Goal: Information Seeking & Learning: Find specific fact

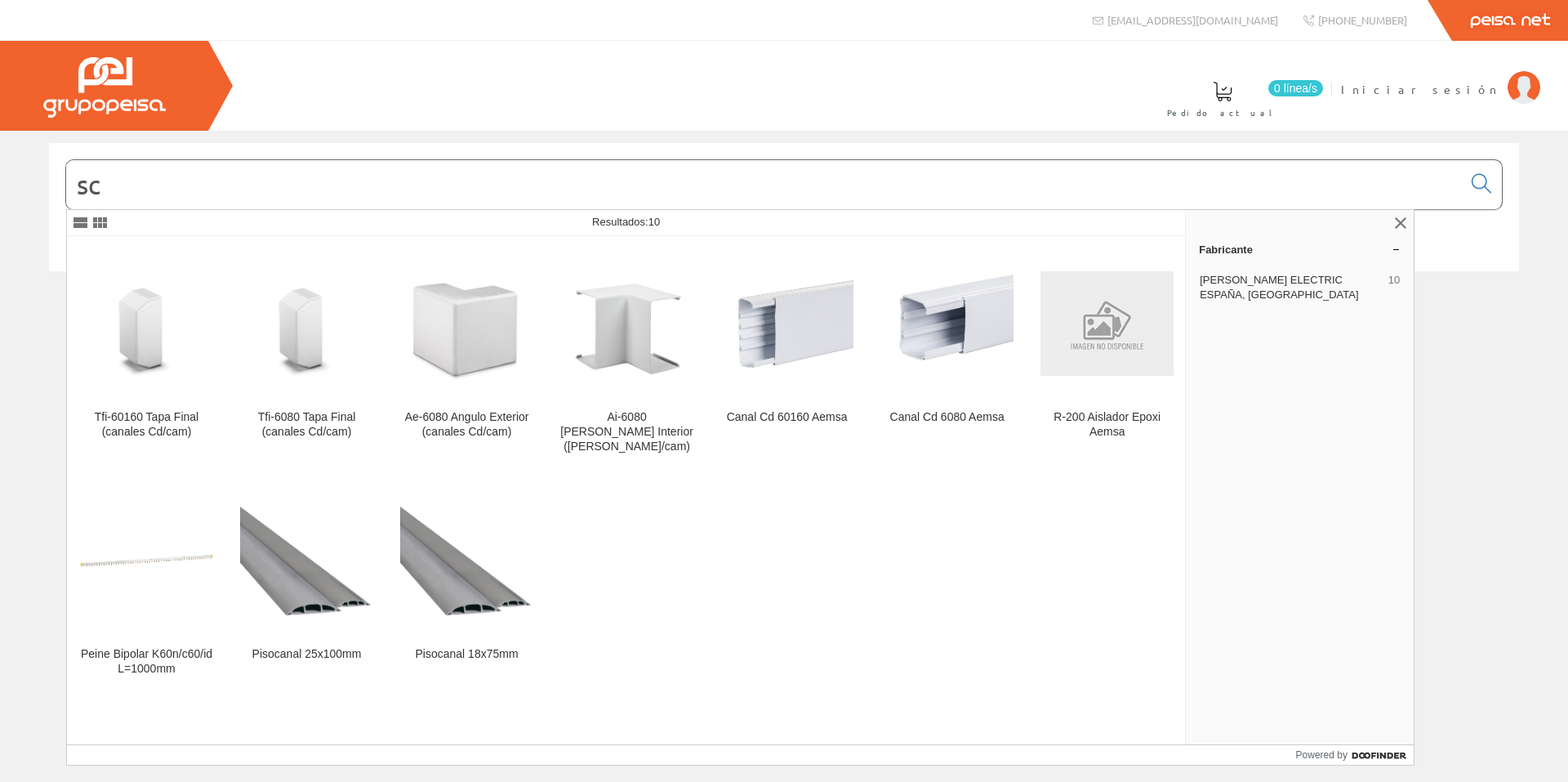
type input "s"
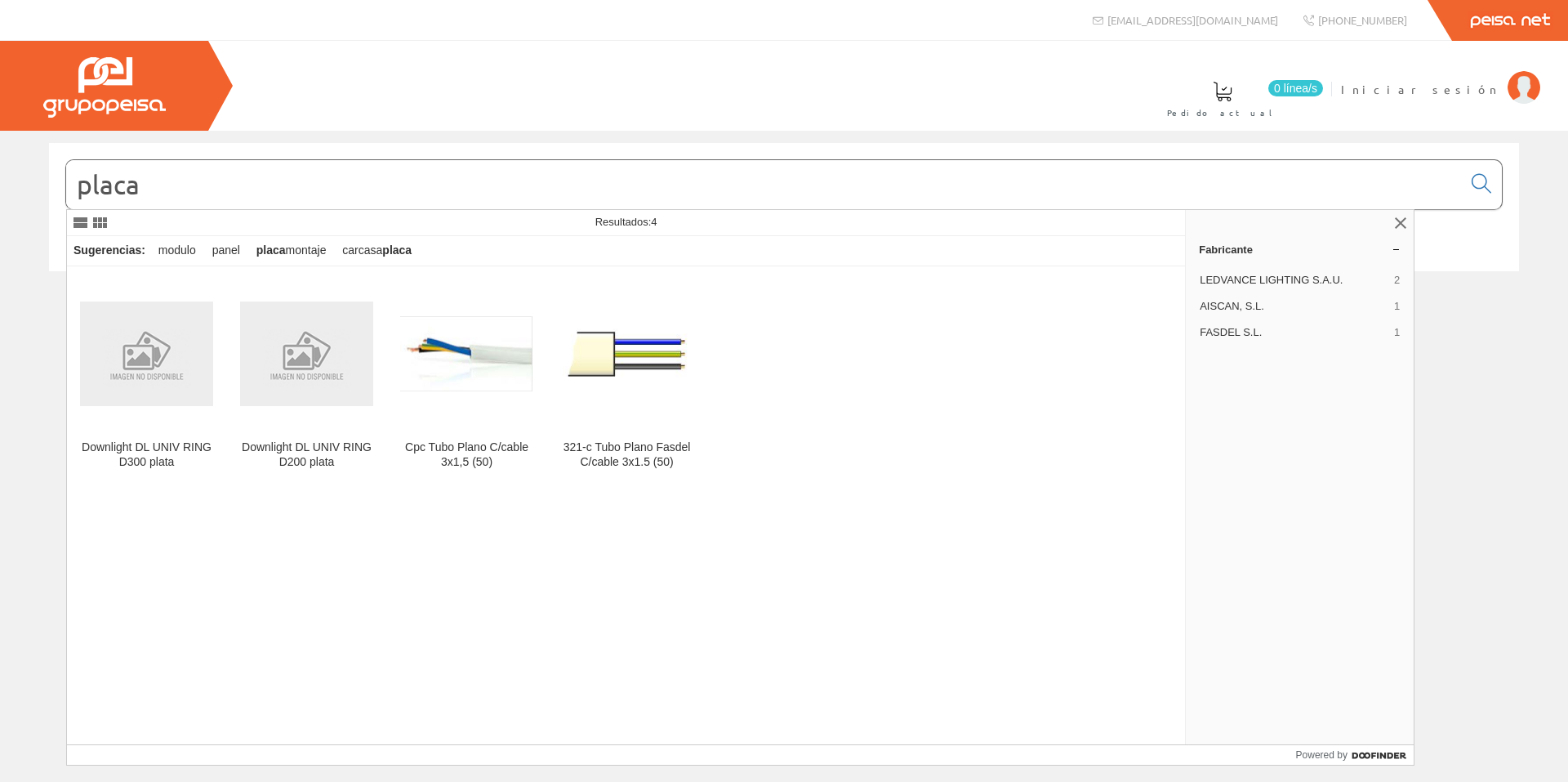
type input "placa"
